Goal: Transaction & Acquisition: Download file/media

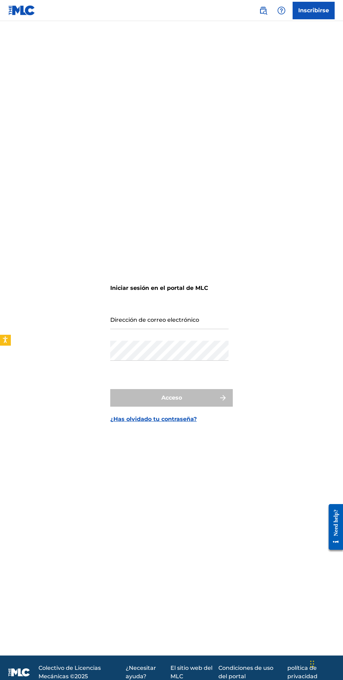
click at [212, 329] on input "Dirección de correo electrónico" at bounding box center [169, 319] width 118 height 20
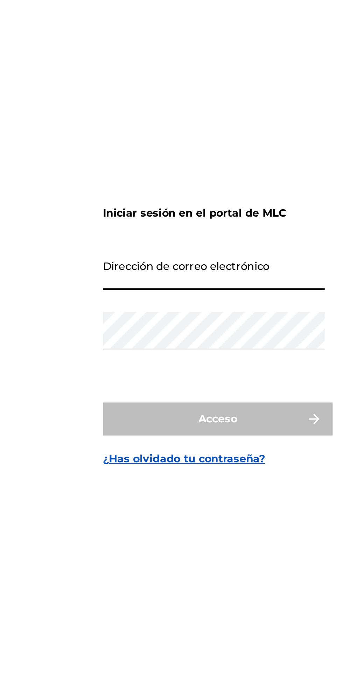
type input "[EMAIL_ADDRESS][DOMAIN_NAME]"
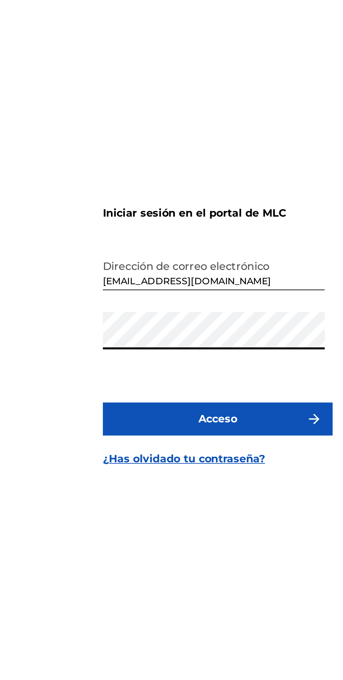
click at [191, 407] on button "Acceso" at bounding box center [171, 398] width 123 height 18
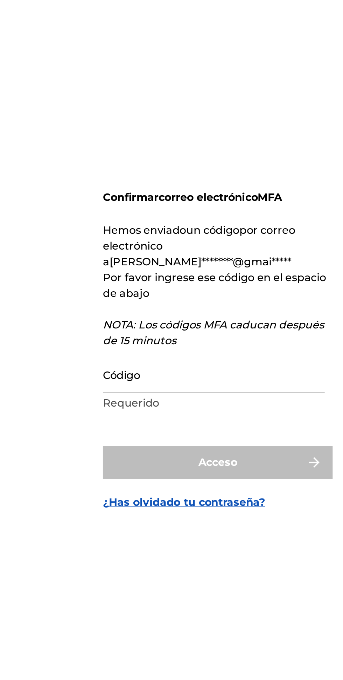
click at [182, 378] on input "Código" at bounding box center [169, 368] width 118 height 20
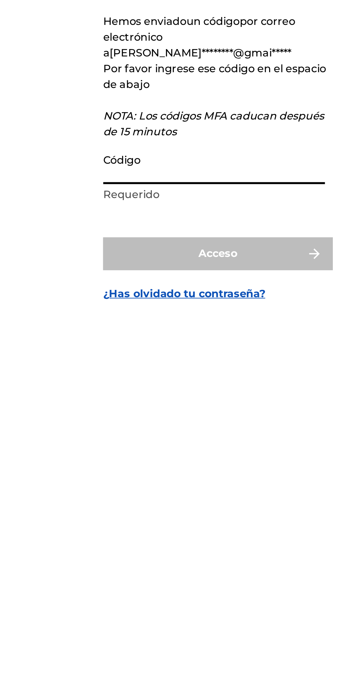
paste input "586983"
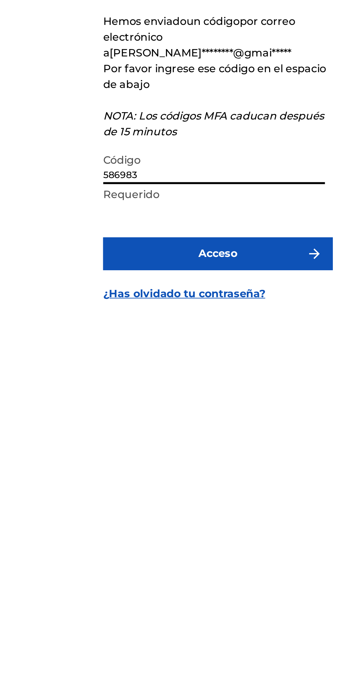
type input "586983"
click at [208, 424] on button "Acceso" at bounding box center [171, 415] width 123 height 18
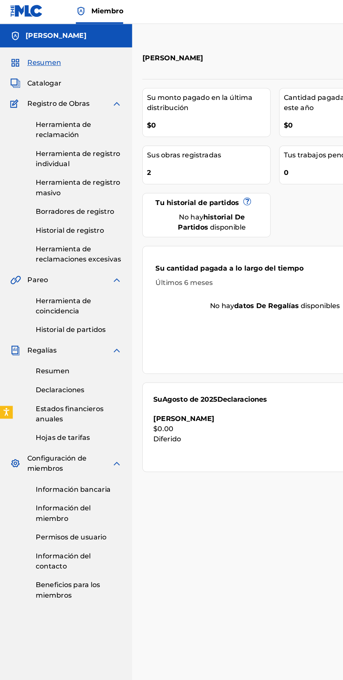
click at [83, 275] on font "Historial de partidos" at bounding box center [57, 272] width 57 height 7
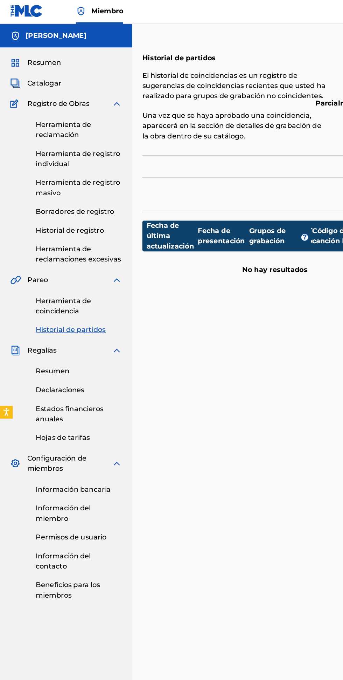
click at [77, 191] on font "Historial de registro" at bounding box center [57, 190] width 56 height 7
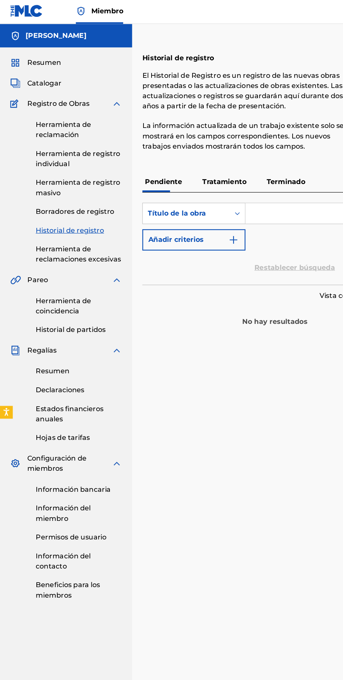
click at [70, 49] on div "Resumen" at bounding box center [54, 53] width 92 height 8
click at [47, 54] on font "Resumen" at bounding box center [36, 52] width 28 height 7
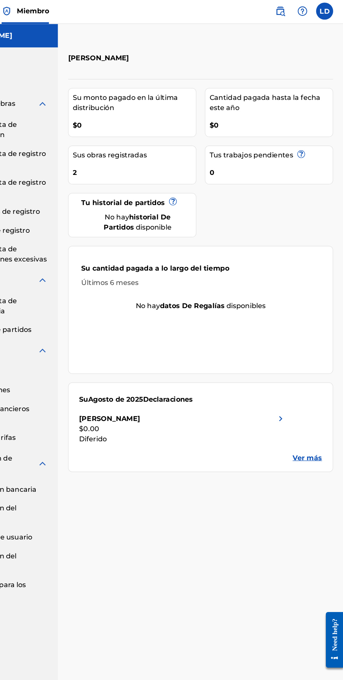
click at [316, 376] on font "Ver más" at bounding box center [314, 377] width 24 height 7
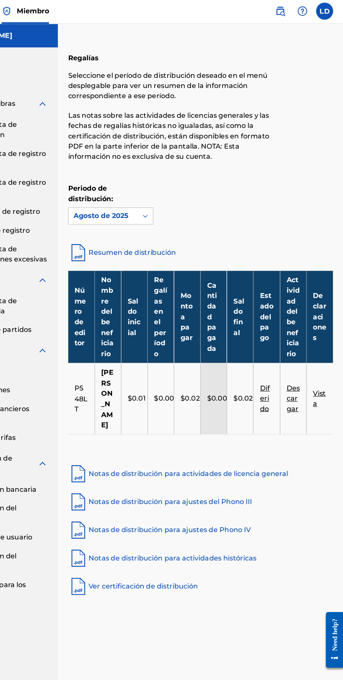
click at [252, 467] on link "Notas de distribución para actividades históricas" at bounding box center [226, 459] width 218 height 17
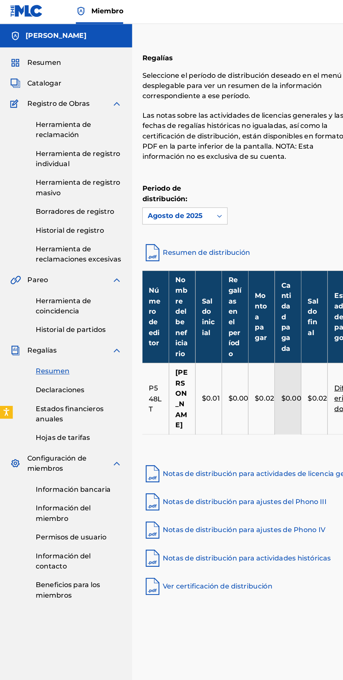
click at [78, 254] on link "Herramienta de coincidencia" at bounding box center [64, 252] width 71 height 17
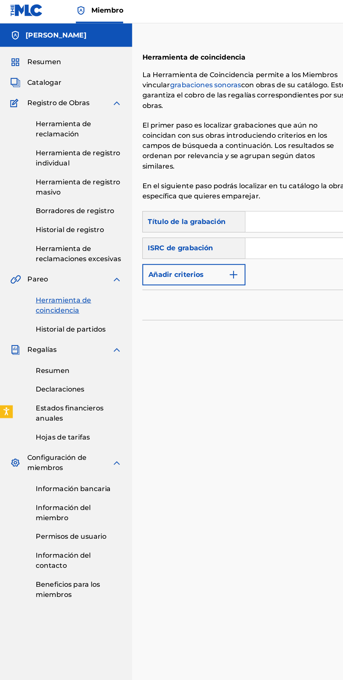
click at [72, 361] on font "Hojas de tarifas" at bounding box center [51, 360] width 45 height 7
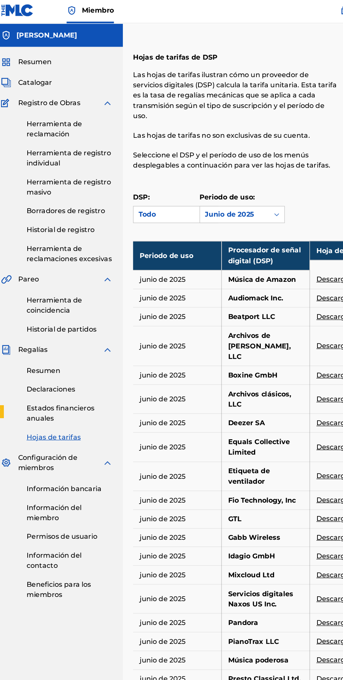
click at [73, 307] on link "Resumen" at bounding box center [64, 306] width 71 height 8
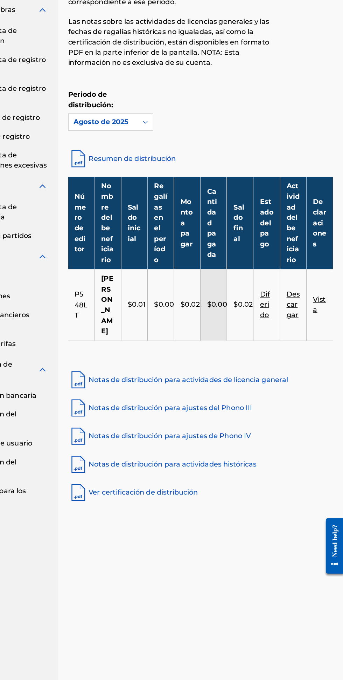
click at [193, 214] on link "Resumen de distribución" at bounding box center [226, 208] width 218 height 17
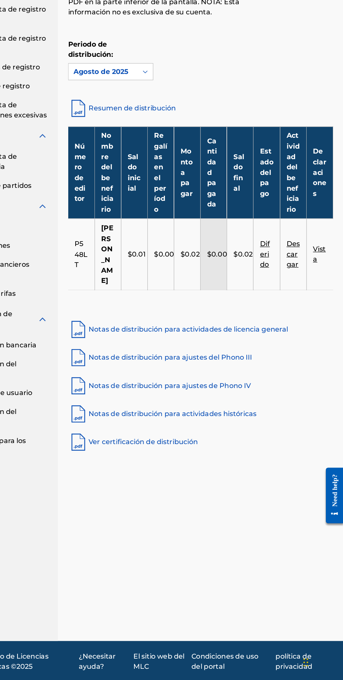
click at [190, 209] on font "Resumen de distribución" at bounding box center [170, 208] width 72 height 7
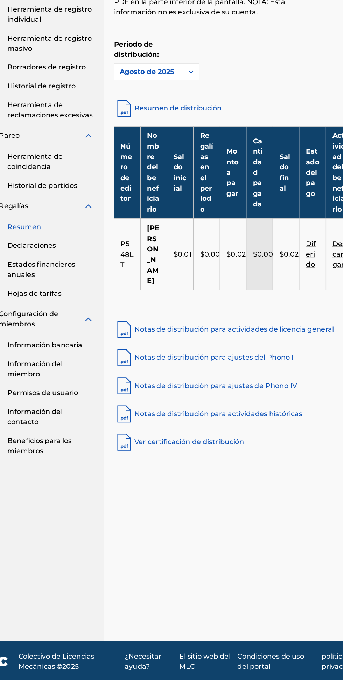
click at [254, 413] on font "Notas de distribución para ajustes del Phono III" at bounding box center [201, 413] width 135 height 7
click at [165, 439] on font "Notas de distribución para ajustes de Phono IV" at bounding box center [201, 436] width 134 height 7
click at [251, 467] on link "Notas de distribución para actividades históricas" at bounding box center [226, 459] width 218 height 17
click at [75, 323] on link "Declaraciones" at bounding box center [64, 322] width 71 height 8
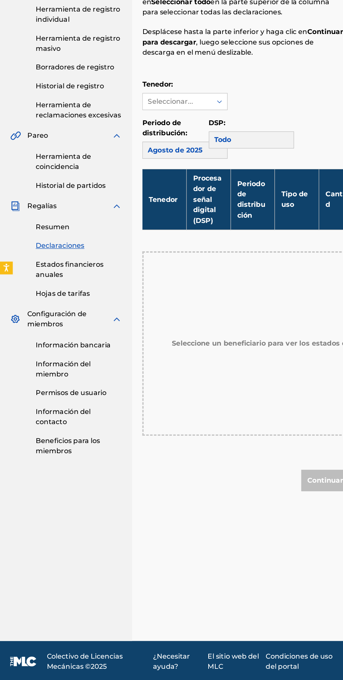
click at [219, 237] on div "Todo" at bounding box center [207, 235] width 70 height 14
click at [207, 234] on div "Todo" at bounding box center [207, 235] width 70 height 14
click at [194, 239] on div "Todo" at bounding box center [207, 235] width 70 height 14
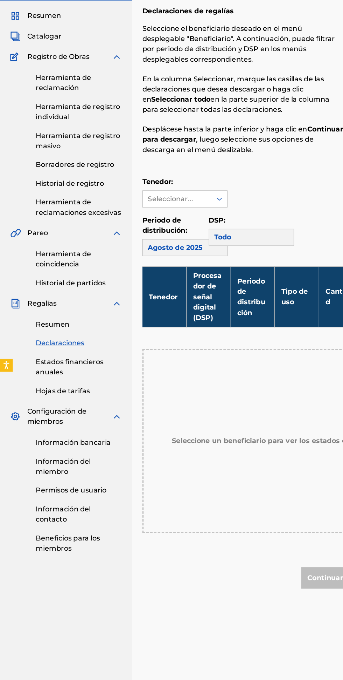
click at [73, 113] on link "Herramienta de reclamación" at bounding box center [64, 108] width 71 height 17
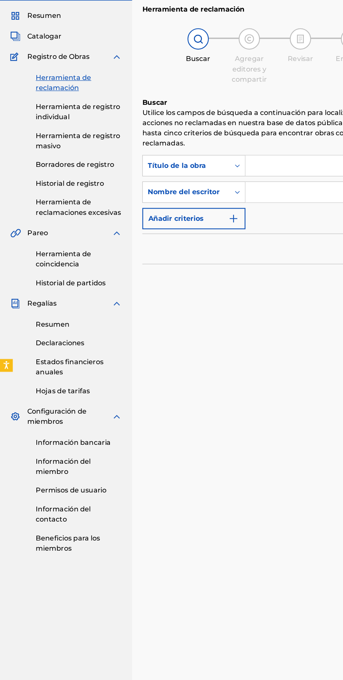
click at [66, 319] on font "Declaraciones" at bounding box center [49, 321] width 40 height 7
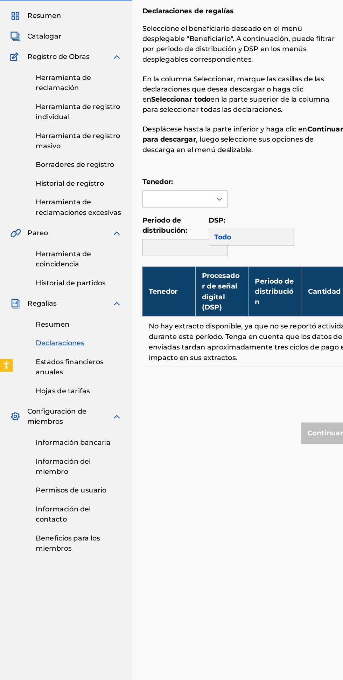
click at [52, 310] on link "Resumen" at bounding box center [64, 306] width 71 height 8
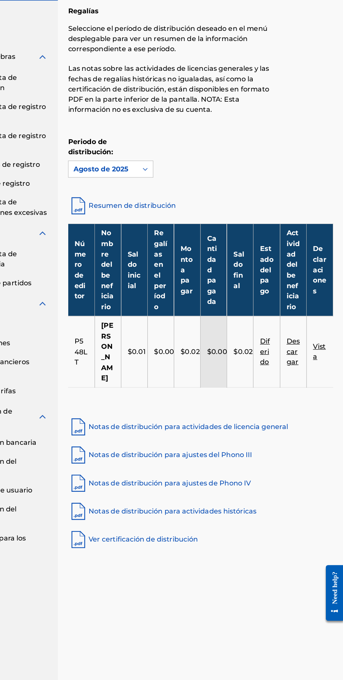
click at [275, 392] on font "Notas de distribución para actividades de licencia general" at bounding box center [216, 390] width 164 height 7
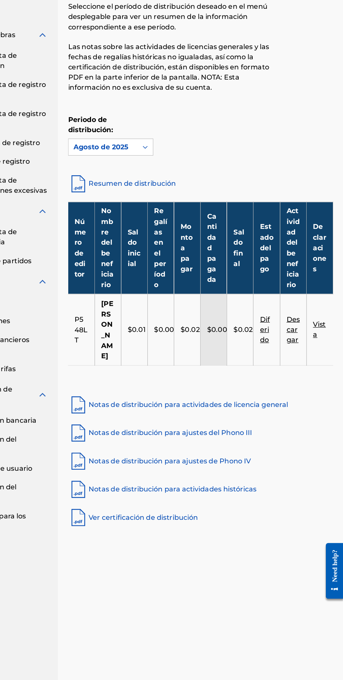
click at [199, 490] on link "Ver certificación de distribución" at bounding box center [226, 483] width 218 height 17
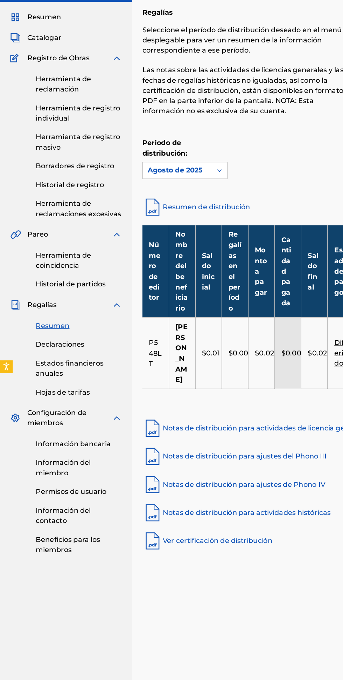
click at [77, 254] on link "Herramienta de coincidencia" at bounding box center [64, 252] width 71 height 17
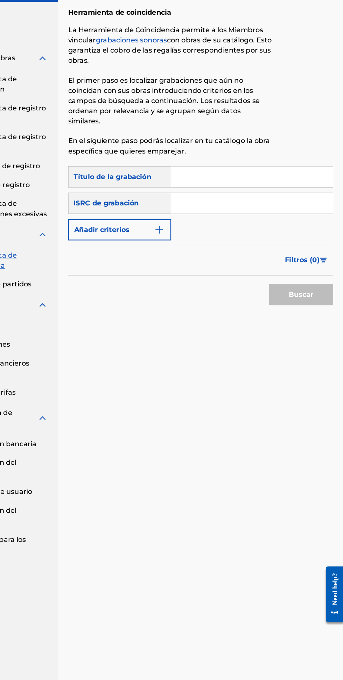
click at [250, 184] on input "Formulario de búsqueda" at bounding box center [268, 184] width 133 height 17
click at [166, 192] on div "Título de la grabación" at bounding box center [159, 184] width 85 height 18
click at [174, 191] on div "Título de la grabación" at bounding box center [159, 184] width 85 height 18
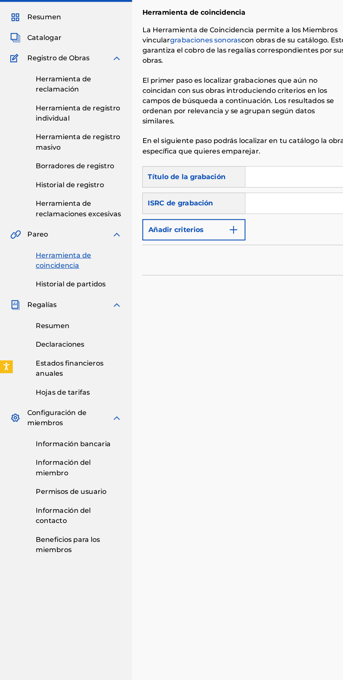
click at [69, 92] on div "Herramienta de reclamación Herramienta de registro individual Herramienta de re…" at bounding box center [54, 155] width 92 height 128
click at [80, 191] on font "Historial de registro" at bounding box center [57, 190] width 56 height 7
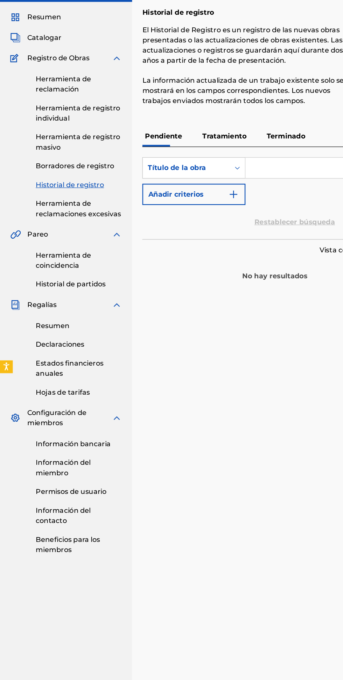
click at [59, 290] on div "Regalías" at bounding box center [54, 289] width 92 height 8
click at [59, 310] on link "Resumen" at bounding box center [64, 306] width 71 height 8
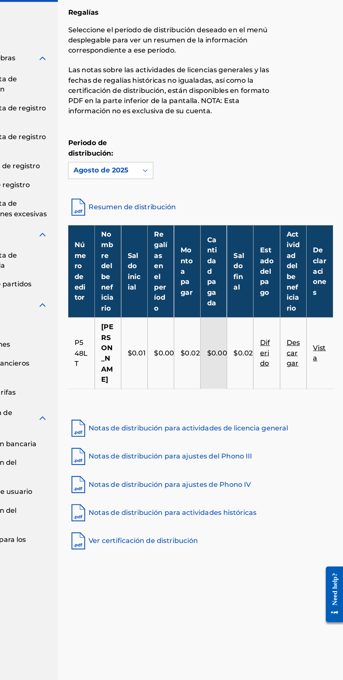
click at [279, 338] on font "Diferido" at bounding box center [279, 328] width 8 height 23
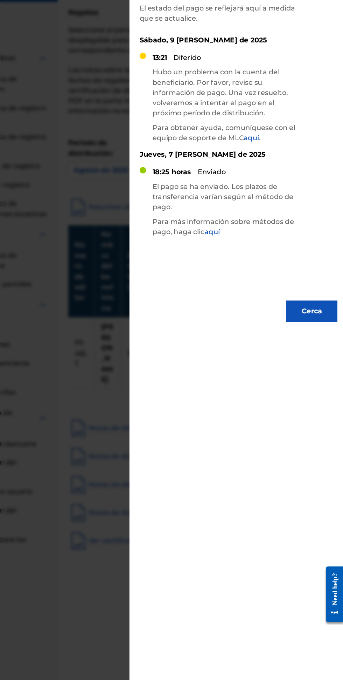
click at [238, 232] on font "aquí" at bounding box center [235, 229] width 13 height 7
click at [110, 379] on div at bounding box center [171, 361] width 343 height 680
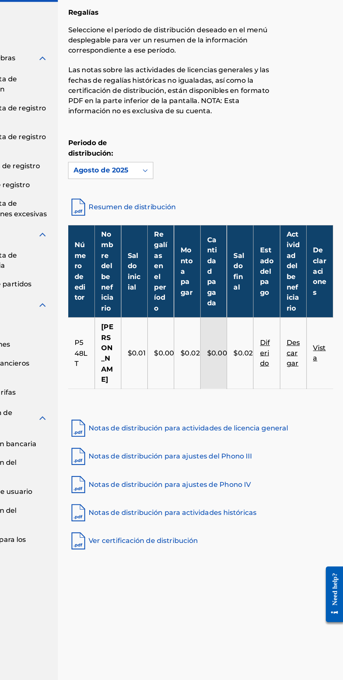
click at [300, 339] on font "Descargar" at bounding box center [302, 328] width 11 height 23
click at [320, 335] on font "Vista" at bounding box center [324, 328] width 11 height 15
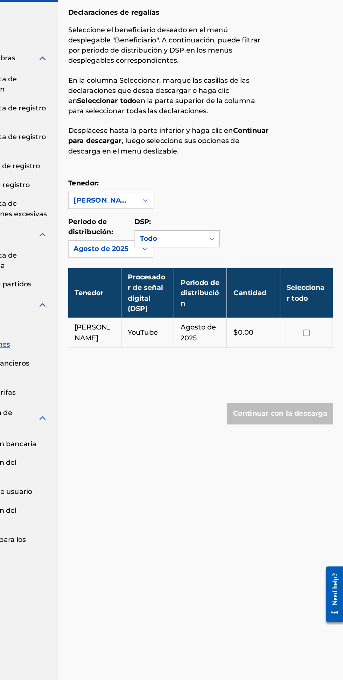
click at [313, 315] on input "checkbox" at bounding box center [313, 311] width 5 height 5
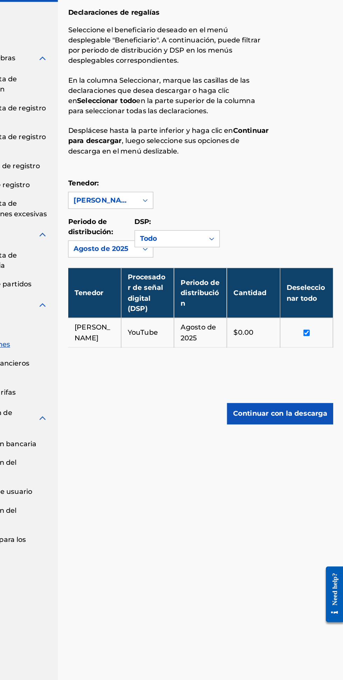
click at [316, 387] on button "Continuar con la descarga" at bounding box center [291, 379] width 87 height 18
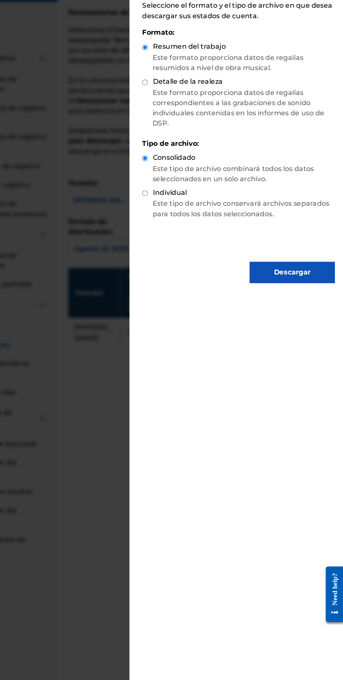
click at [313, 266] on font "Descargar" at bounding box center [301, 262] width 30 height 7
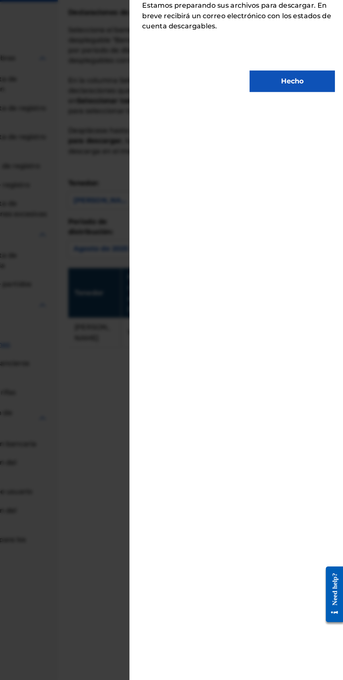
click at [309, 114] on button "Hecho" at bounding box center [301, 106] width 70 height 18
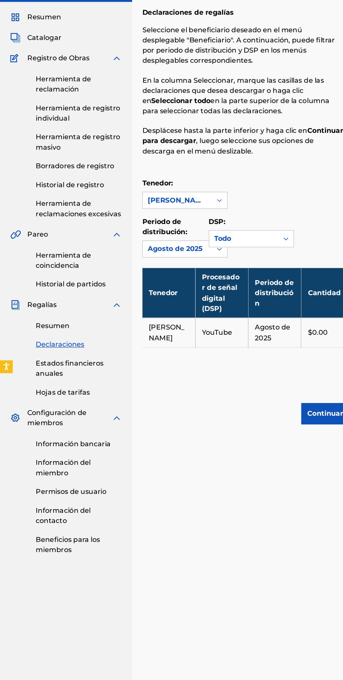
click at [78, 115] on link "Herramienta de reclamación" at bounding box center [64, 108] width 71 height 17
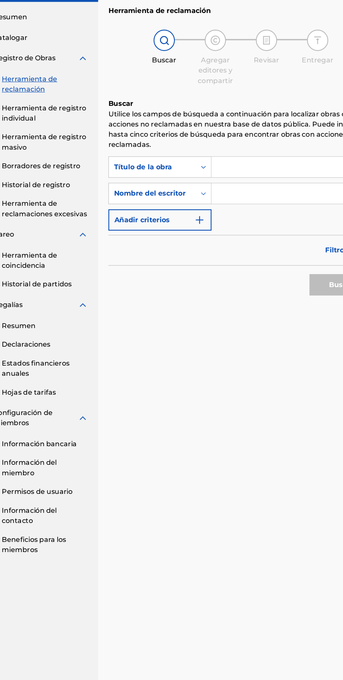
click at [245, 176] on input "Formulario de búsqueda" at bounding box center [268, 176] width 133 height 17
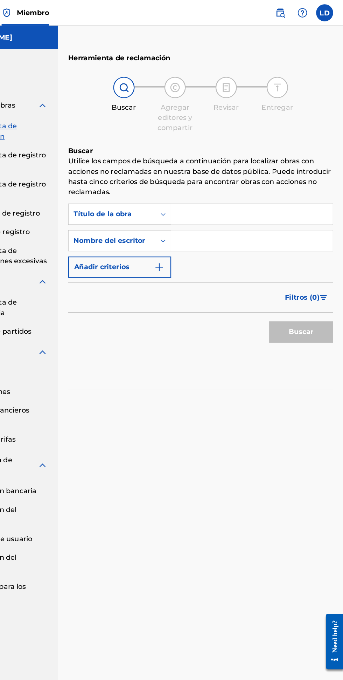
click at [280, 176] on input "Formulario de búsqueda" at bounding box center [268, 176] width 133 height 17
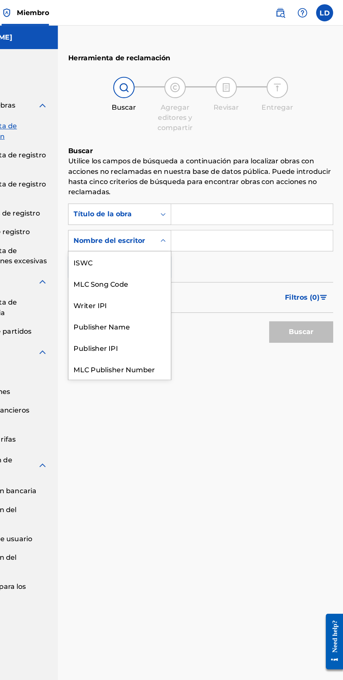
scroll to position [17, 0]
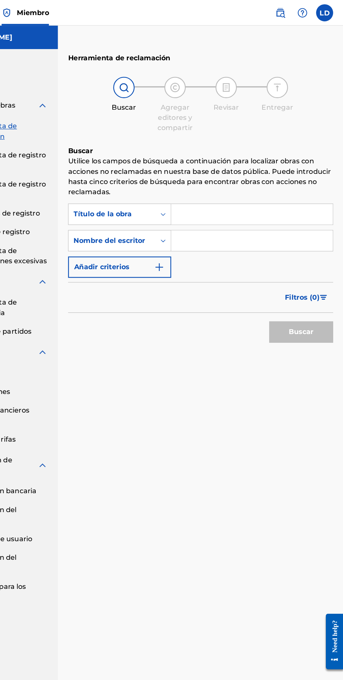
click at [259, 201] on input "Formulario de búsqueda" at bounding box center [268, 197] width 133 height 17
click at [261, 200] on input "Formulario de búsqueda" at bounding box center [268, 197] width 133 height 17
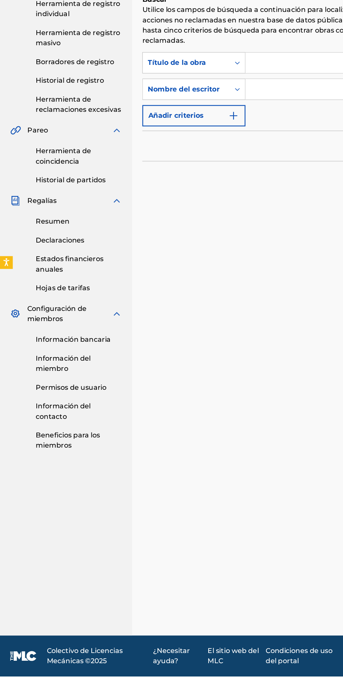
click at [70, 362] on font "Hojas de tarifas" at bounding box center [51, 360] width 45 height 7
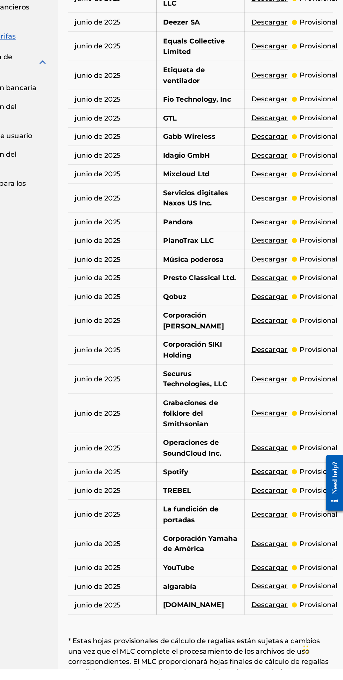
scroll to position [209, 0]
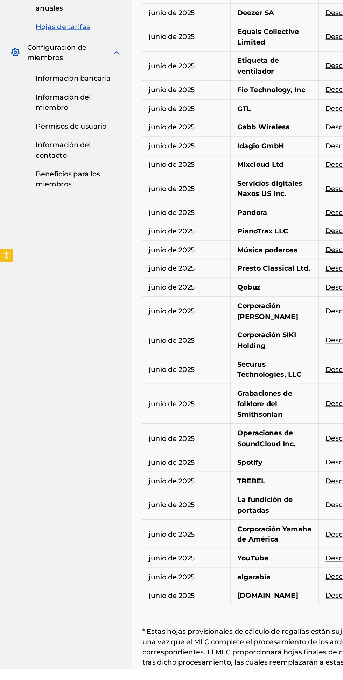
click at [62, 260] on link "Información del contacto" at bounding box center [64, 253] width 71 height 17
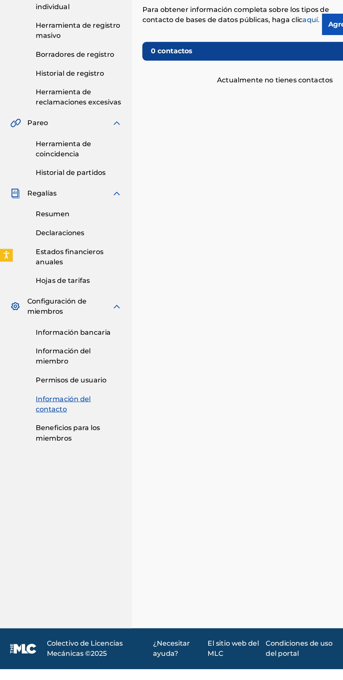
click at [65, 481] on font "Beneficios para los miembros" at bounding box center [55, 485] width 53 height 15
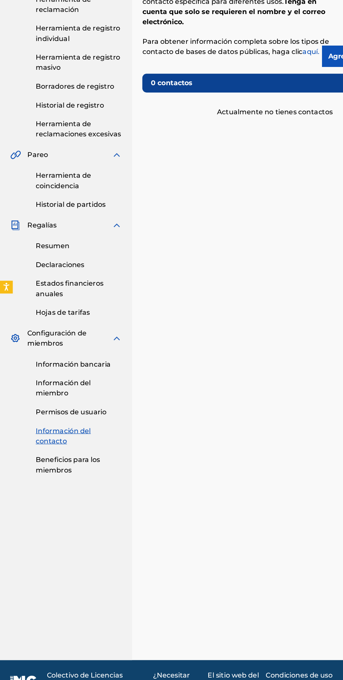
scroll to position [50, 0]
